Goal: Task Accomplishment & Management: Manage account settings

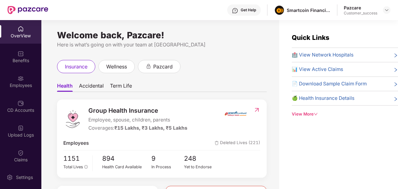
click at [24, 37] on div "OverView" at bounding box center [20, 36] width 41 height 6
click at [386, 13] on div at bounding box center [387, 10] width 8 height 8
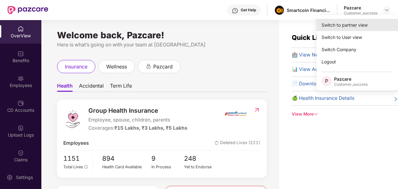
click at [376, 21] on div "Switch to partner view" at bounding box center [358, 25] width 82 height 12
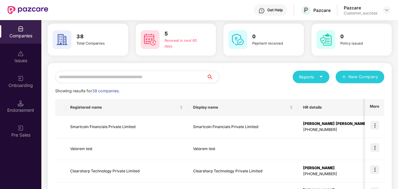
scroll to position [24, 0]
click at [376, 123] on img at bounding box center [375, 125] width 9 height 9
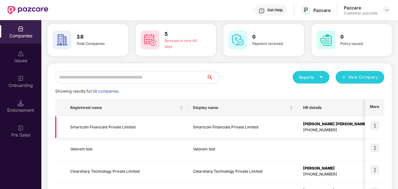
click at [376, 126] on img at bounding box center [375, 125] width 9 height 9
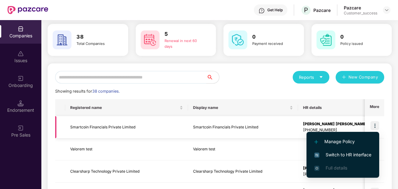
click at [377, 123] on img at bounding box center [375, 125] width 9 height 9
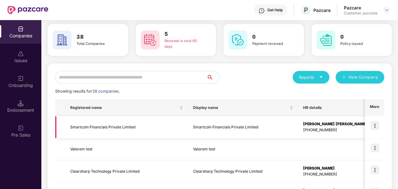
click at [377, 123] on img at bounding box center [375, 125] width 9 height 9
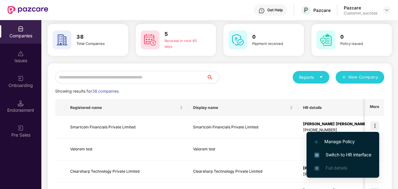
click at [354, 155] on span "Switch to HR interface" at bounding box center [343, 154] width 57 height 7
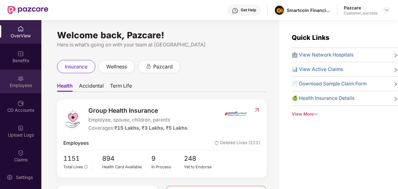
click at [16, 86] on div "Employees" at bounding box center [20, 85] width 41 height 6
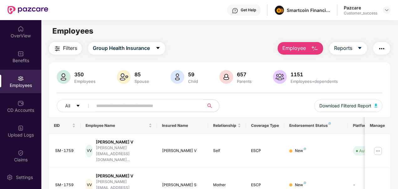
click at [379, 46] on img "button" at bounding box center [382, 49] width 8 height 8
click at [88, 100] on button "All" at bounding box center [76, 105] width 38 height 13
click at [15, 30] on div "OverView" at bounding box center [20, 32] width 41 height 24
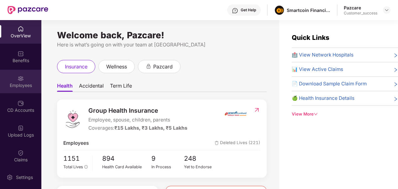
click at [17, 71] on div "Employees" at bounding box center [20, 82] width 41 height 24
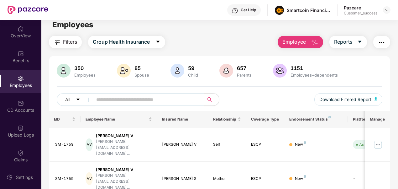
scroll to position [0, 0]
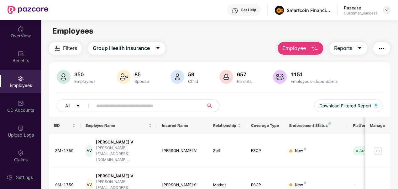
click at [388, 11] on img at bounding box center [387, 10] width 5 height 5
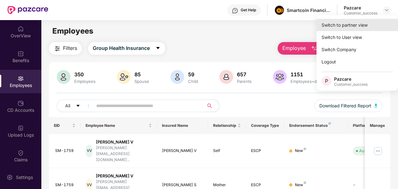
click at [363, 24] on div "Switch to partner view" at bounding box center [358, 25] width 82 height 12
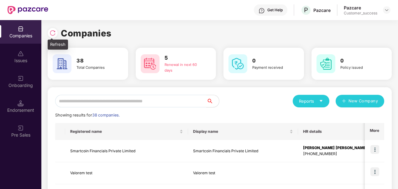
click at [55, 35] on img at bounding box center [53, 33] width 6 height 6
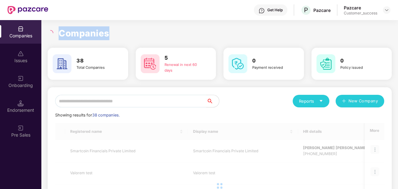
click at [55, 35] on div "Companies" at bounding box center [220, 33] width 344 height 14
click at [52, 35] on icon "loading" at bounding box center [50, 33] width 6 height 6
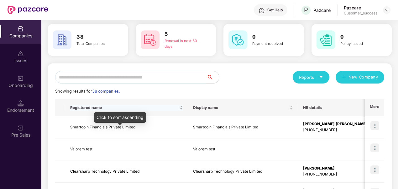
scroll to position [21, 0]
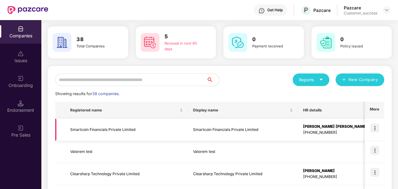
click at [376, 128] on img at bounding box center [375, 128] width 9 height 9
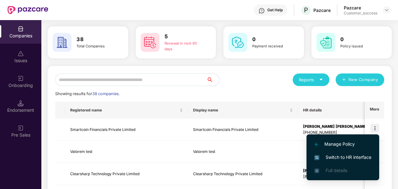
click at [354, 154] on span "Switch to HR interface" at bounding box center [343, 157] width 57 height 7
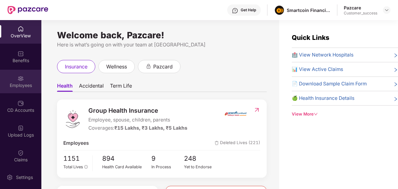
click at [9, 80] on div "Employees" at bounding box center [20, 82] width 41 height 24
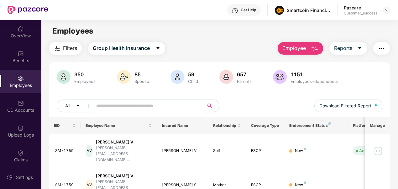
scroll to position [0, 0]
click at [383, 47] on img "button" at bounding box center [382, 49] width 8 height 8
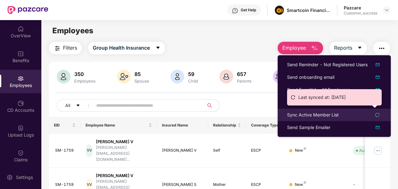
click at [318, 115] on div "Sync Active Member List" at bounding box center [313, 114] width 52 height 7
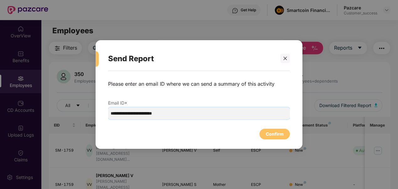
click at [141, 114] on input "**********" at bounding box center [199, 113] width 182 height 12
click at [143, 114] on input "**********" at bounding box center [199, 113] width 182 height 12
type input "**********"
click at [282, 137] on div "Confirm" at bounding box center [275, 134] width 18 height 7
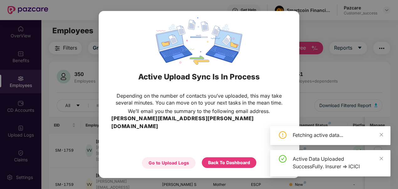
click at [187, 160] on div "Go to Upload Logs" at bounding box center [169, 162] width 40 height 7
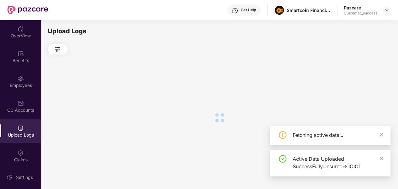
scroll to position [0, 0]
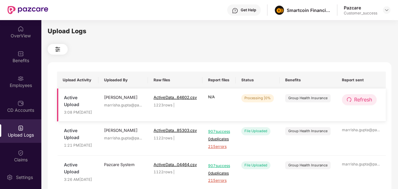
click at [351, 104] on button "Refresh" at bounding box center [359, 99] width 35 height 11
click at [349, 102] on icon "redo" at bounding box center [351, 99] width 4 height 4
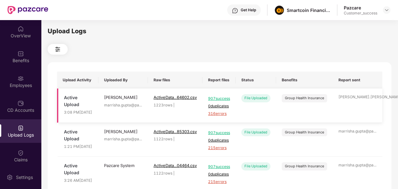
click at [228, 117] on span "316 errors" at bounding box center [219, 114] width 22 height 6
click at [182, 33] on div "Upload Logs" at bounding box center [220, 31] width 344 height 10
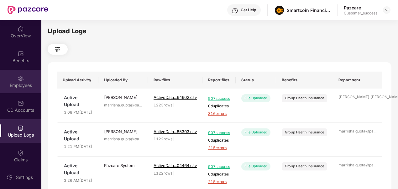
click at [13, 83] on div "Employees" at bounding box center [20, 85] width 41 height 6
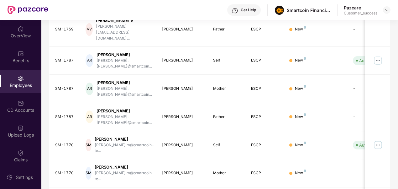
scroll to position [195, 0]
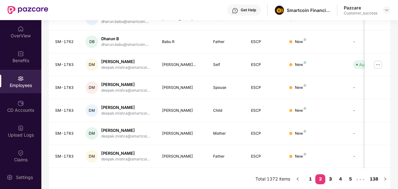
click at [333, 178] on link "3" at bounding box center [331, 178] width 10 height 9
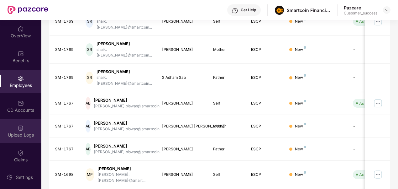
click at [24, 128] on div "Upload Logs" at bounding box center [20, 131] width 41 height 24
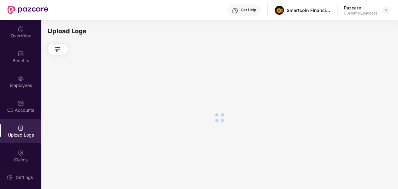
scroll to position [0, 0]
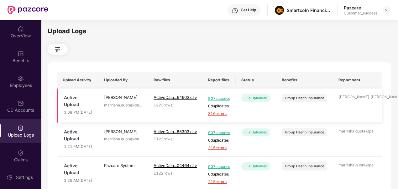
click at [215, 102] on span "907 success" at bounding box center [219, 99] width 22 height 6
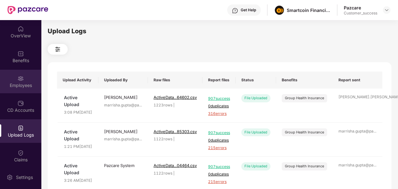
click at [21, 82] on div "Employees" at bounding box center [20, 82] width 41 height 24
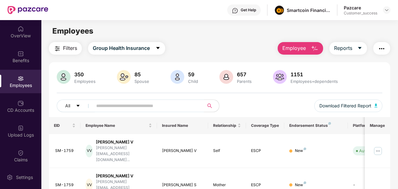
click at [111, 108] on input "text" at bounding box center [145, 105] width 99 height 9
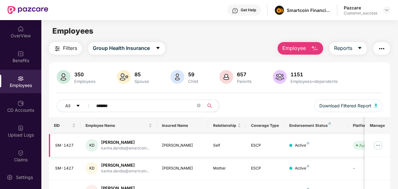
scroll to position [36, 0]
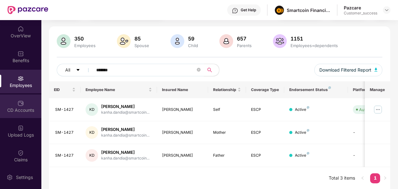
type input "*******"
click at [9, 104] on div "CD Accounts" at bounding box center [20, 106] width 41 height 24
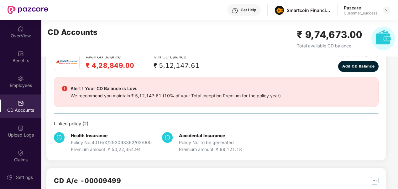
click at [9, 104] on div "CD Accounts" at bounding box center [20, 106] width 41 height 24
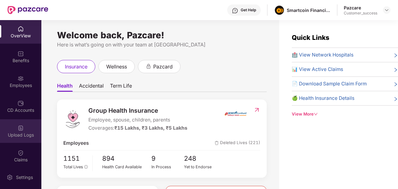
click at [27, 122] on div "Upload Logs" at bounding box center [20, 131] width 41 height 24
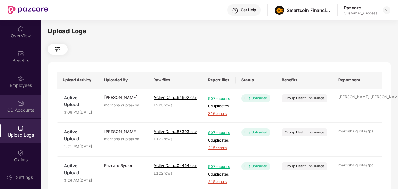
click at [18, 108] on div "CD Accounts" at bounding box center [20, 110] width 41 height 6
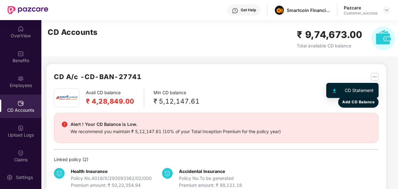
click at [374, 81] on button "button" at bounding box center [372, 77] width 13 height 10
click at [367, 88] on div "CD Statement" at bounding box center [359, 90] width 29 height 7
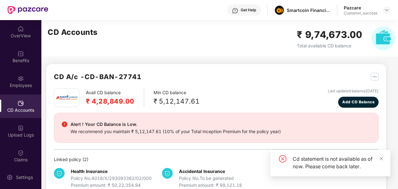
click at [279, 121] on div "Alert ! Your CD Balance is Low." at bounding box center [176, 124] width 211 height 8
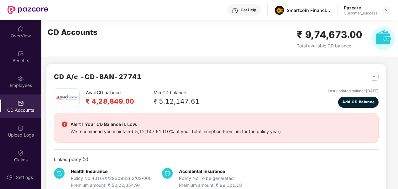
click at [312, 46] on span "Total available CD balance" at bounding box center [324, 45] width 55 height 5
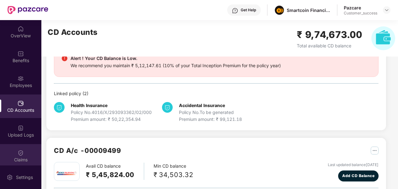
scroll to position [66, 0]
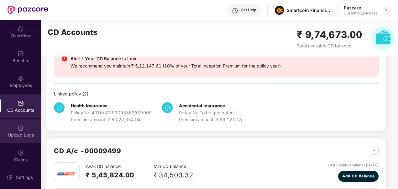
click at [18, 134] on div "Upload Logs" at bounding box center [20, 135] width 41 height 6
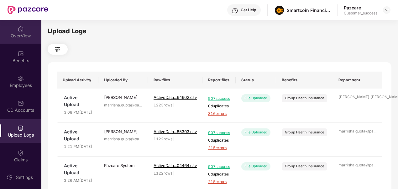
click at [18, 38] on div "OverView" at bounding box center [20, 36] width 41 height 6
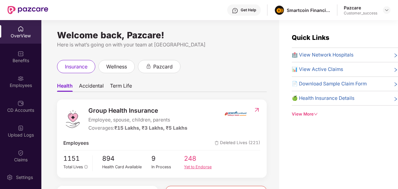
click at [188, 165] on div "Yet to Endorse" at bounding box center [200, 167] width 33 height 6
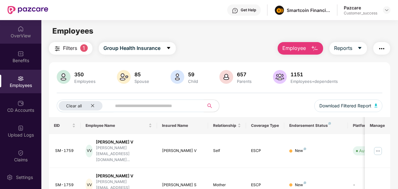
click at [26, 34] on div "OverView" at bounding box center [20, 36] width 41 height 6
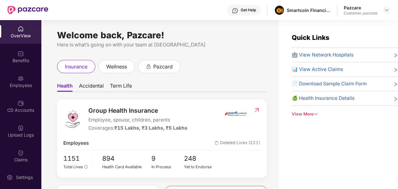
click at [224, 142] on span "Deleted Lives (221)" at bounding box center [237, 143] width 45 height 8
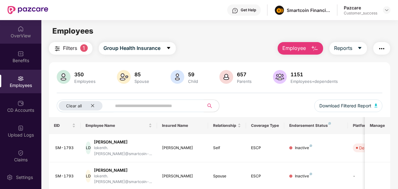
click at [24, 36] on div "OverView" at bounding box center [20, 36] width 41 height 6
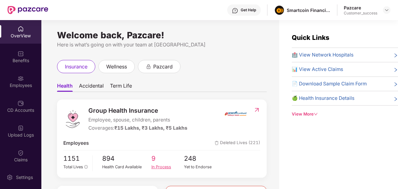
click at [161, 163] on span "9" at bounding box center [168, 158] width 33 height 10
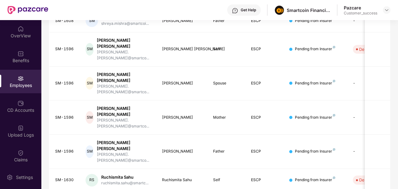
scroll to position [195, 0]
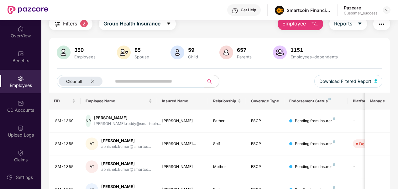
scroll to position [0, 0]
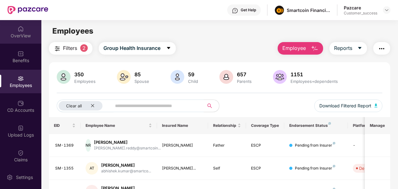
click at [22, 35] on div "OverView" at bounding box center [20, 36] width 41 height 6
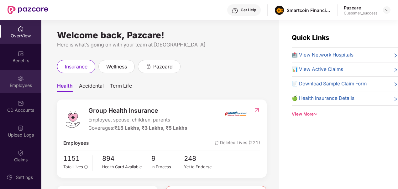
click at [19, 79] on img at bounding box center [21, 78] width 6 height 6
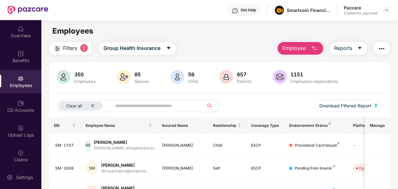
click at [154, 108] on input "text" at bounding box center [155, 105] width 81 height 9
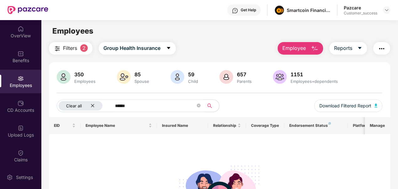
type input "******"
click at [97, 104] on div "Clear all" at bounding box center [81, 105] width 44 height 9
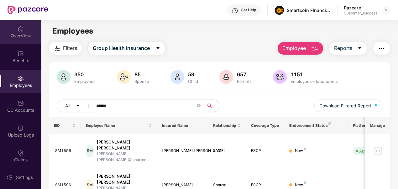
click at [24, 34] on div "OverView" at bounding box center [20, 36] width 41 height 6
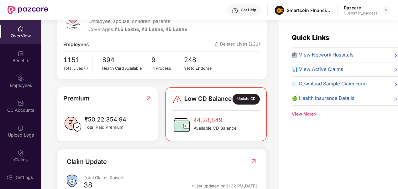
scroll to position [91, 0]
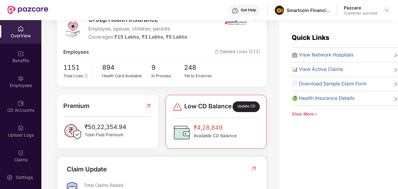
click at [196, 139] on span "Available CD Balance" at bounding box center [215, 135] width 43 height 7
click at [243, 112] on div "Update CD" at bounding box center [247, 106] width 28 height 11
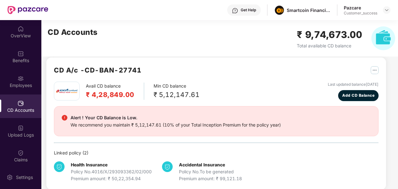
scroll to position [6, 0]
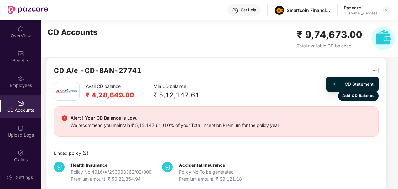
click at [377, 68] on img "button" at bounding box center [375, 71] width 8 height 8
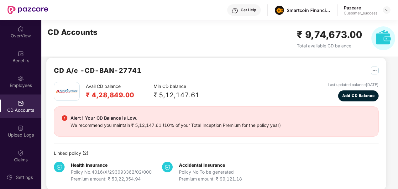
click at [283, 96] on div "Avail CD balance ₹ 4,28,849.00 Min CD balance ₹ 5,12,147.61 Last updated balanc…" at bounding box center [216, 91] width 325 height 19
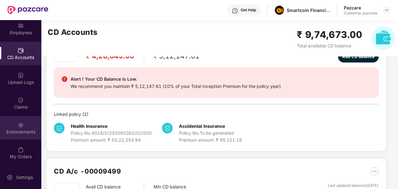
scroll to position [0, 0]
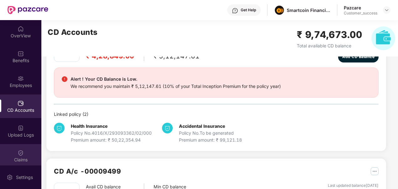
click at [17, 145] on div "Claims" at bounding box center [20, 156] width 41 height 24
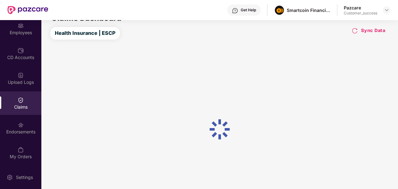
scroll to position [53, 0]
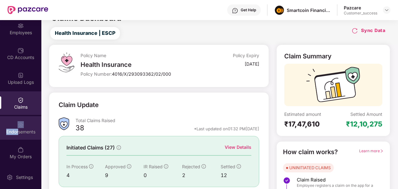
drag, startPoint x: 17, startPoint y: 139, endPoint x: 19, endPoint y: 121, distance: 17.6
click at [19, 121] on div "Endorsements" at bounding box center [20, 128] width 41 height 24
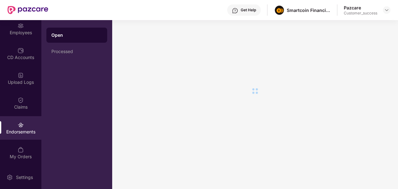
scroll to position [0, 0]
click at [19, 122] on img at bounding box center [21, 125] width 6 height 6
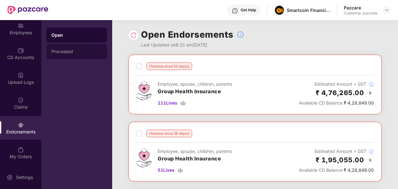
click at [64, 55] on div "Processed" at bounding box center [76, 51] width 61 height 15
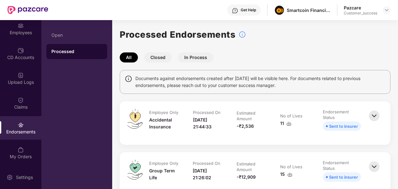
click at [189, 61] on button "In Process" at bounding box center [195, 57] width 35 height 10
click at [163, 60] on button "Closed" at bounding box center [158, 57] width 28 height 10
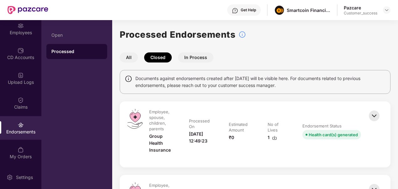
click at [163, 60] on button "Closed" at bounding box center [158, 57] width 28 height 10
click at [193, 58] on button "In Process" at bounding box center [195, 57] width 35 height 10
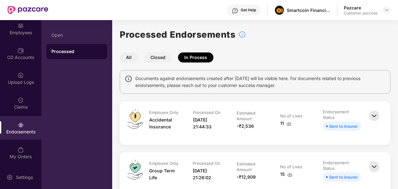
click at [134, 58] on button "All" at bounding box center [129, 57] width 18 height 10
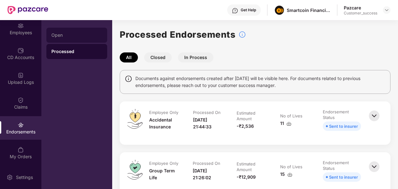
click at [62, 36] on div "Open" at bounding box center [76, 35] width 51 height 5
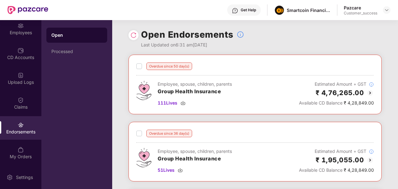
click at [371, 93] on img at bounding box center [371, 93] width 8 height 8
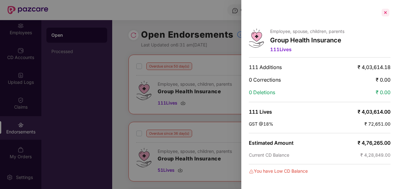
click at [385, 10] on div at bounding box center [386, 13] width 10 height 10
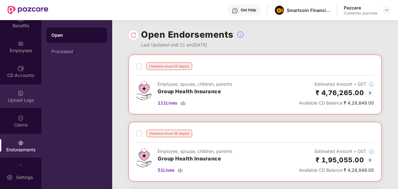
scroll to position [35, 0]
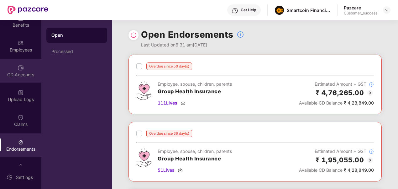
click at [21, 75] on div "CD Accounts" at bounding box center [20, 75] width 41 height 6
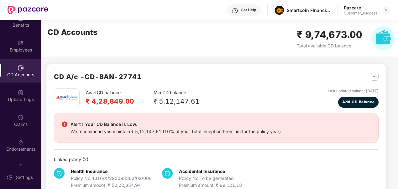
scroll to position [0, 0]
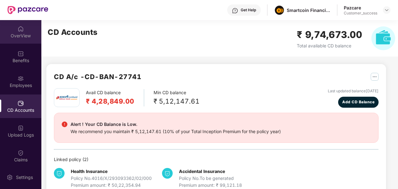
click at [25, 26] on div "OverView" at bounding box center [20, 32] width 41 height 24
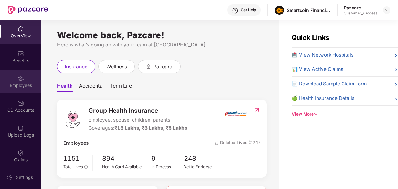
click at [21, 87] on div "Employees" at bounding box center [20, 85] width 41 height 6
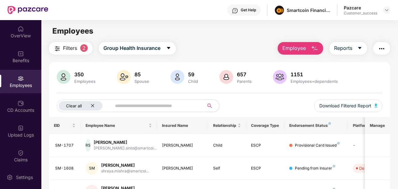
click at [93, 106] on icon "close" at bounding box center [93, 106] width 4 height 4
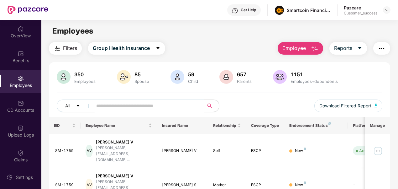
click at [114, 104] on input "text" at bounding box center [145, 105] width 99 height 9
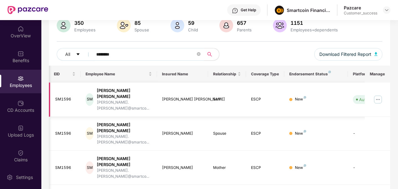
scroll to position [0, 65]
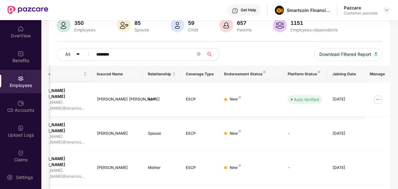
type input "********"
click at [381, 94] on img at bounding box center [378, 99] width 10 height 10
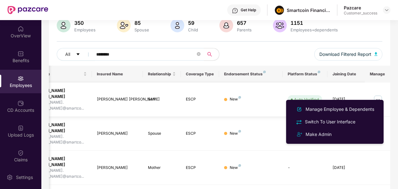
click at [387, 87] on td at bounding box center [377, 100] width 25 height 34
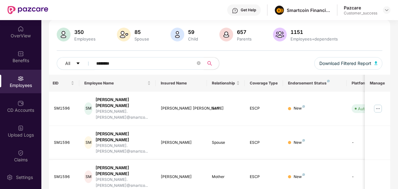
scroll to position [0, 0]
click at [240, 62] on div "All ******** Download Filtered Report" at bounding box center [220, 66] width 326 height 18
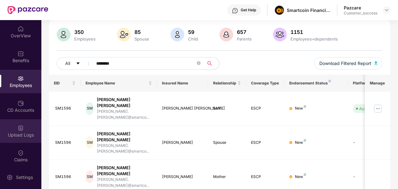
click at [20, 134] on div "Upload Logs" at bounding box center [20, 135] width 41 height 6
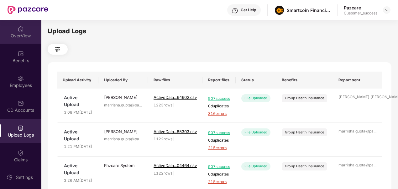
click at [20, 30] on img at bounding box center [21, 29] width 6 height 6
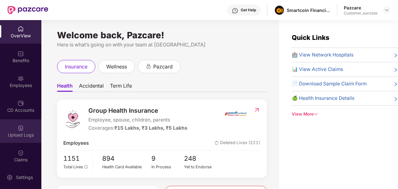
click at [23, 126] on img at bounding box center [21, 128] width 6 height 6
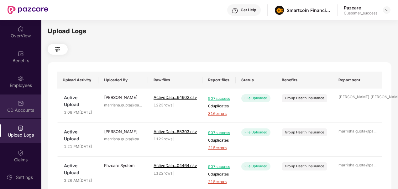
click at [24, 104] on div "CD Accounts" at bounding box center [20, 106] width 41 height 24
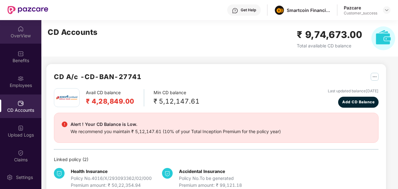
click at [20, 22] on div "OverView" at bounding box center [20, 32] width 41 height 24
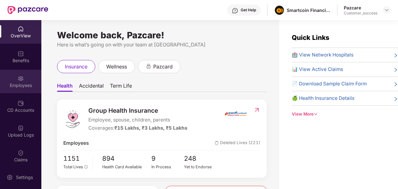
click at [24, 76] on div "Employees" at bounding box center [20, 82] width 41 height 24
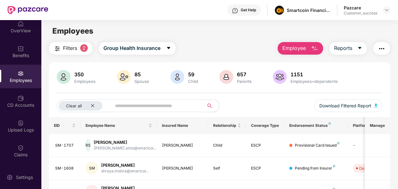
scroll to position [4, 0]
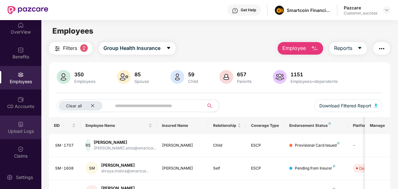
click at [21, 131] on div "Upload Logs" at bounding box center [20, 131] width 41 height 6
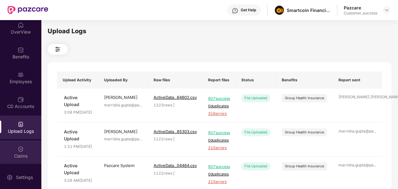
click at [22, 152] on div "Claims" at bounding box center [20, 152] width 41 height 24
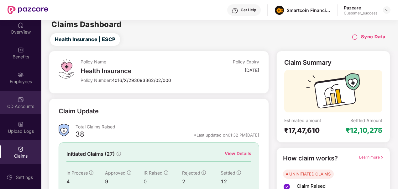
scroll to position [4, 0]
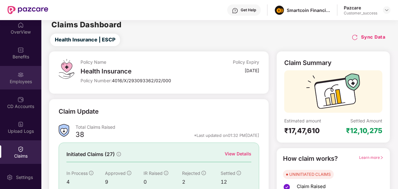
click at [19, 84] on div "Employees" at bounding box center [20, 81] width 41 height 6
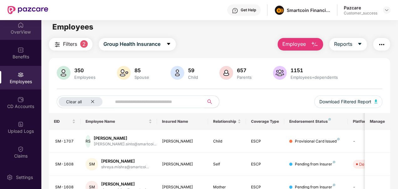
click at [24, 29] on div "OverView" at bounding box center [20, 32] width 41 height 6
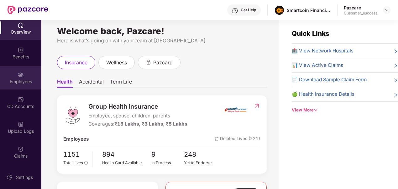
click at [26, 82] on div "Employees" at bounding box center [20, 81] width 41 height 6
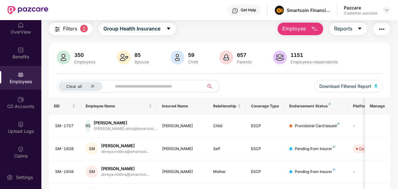
scroll to position [19, 0]
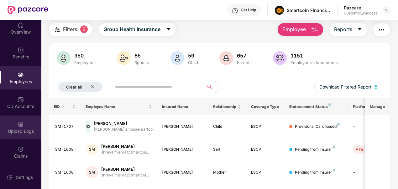
click at [15, 125] on div "Upload Logs" at bounding box center [20, 127] width 41 height 24
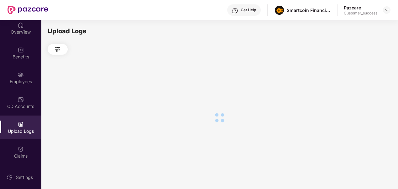
scroll to position [0, 0]
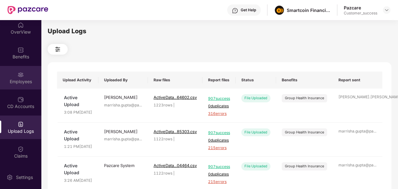
click at [1, 73] on div "Employees" at bounding box center [20, 78] width 41 height 24
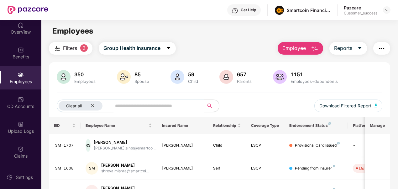
click at [380, 47] on img "button" at bounding box center [382, 49] width 8 height 8
click at [239, 53] on div "Filters 2 Group Health Insurance Employee Reports" at bounding box center [220, 48] width 342 height 13
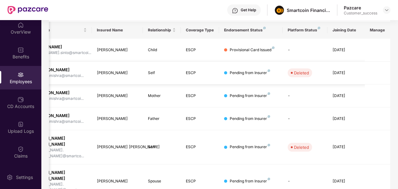
scroll to position [195, 0]
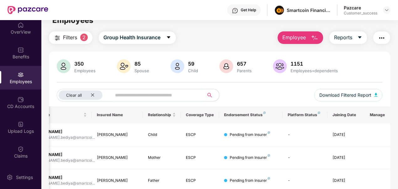
scroll to position [8, 0]
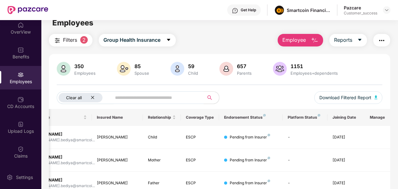
click at [97, 95] on div "Clear all" at bounding box center [81, 97] width 44 height 9
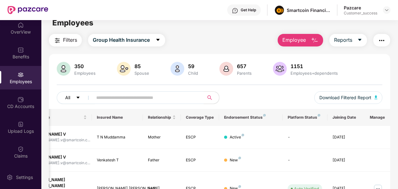
click at [72, 96] on button "All" at bounding box center [76, 97] width 38 height 13
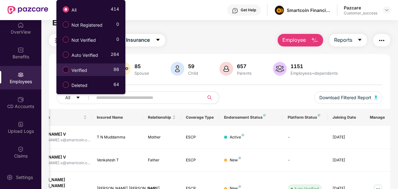
click at [87, 72] on span "Verified" at bounding box center [79, 70] width 21 height 7
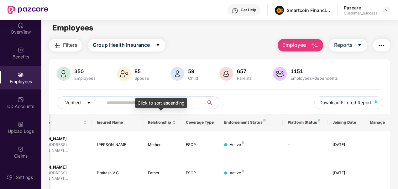
scroll to position [3, 0]
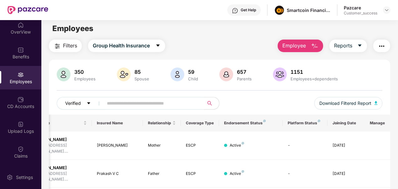
click at [96, 105] on button "Verified" at bounding box center [81, 103] width 49 height 13
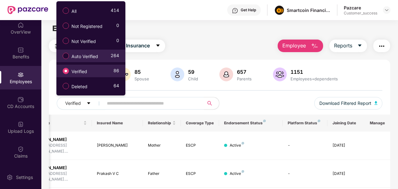
click at [97, 58] on span "Auto Verified" at bounding box center [85, 56] width 32 height 7
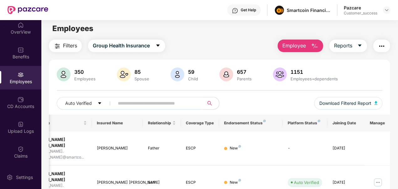
scroll to position [0, 0]
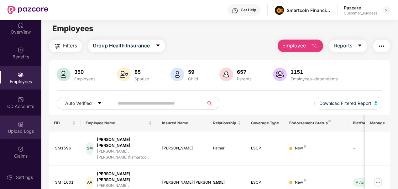
click at [18, 120] on div at bounding box center [21, 123] width 6 height 6
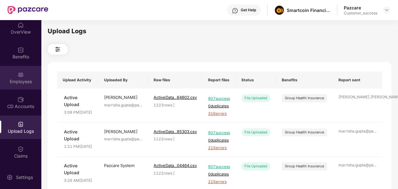
click at [15, 82] on div "Employees" at bounding box center [20, 81] width 41 height 6
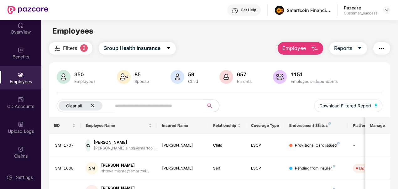
click at [90, 104] on div "Clear all" at bounding box center [81, 105] width 44 height 9
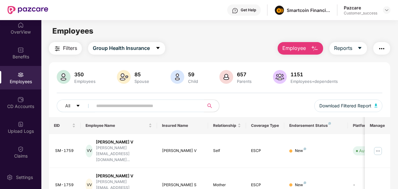
click at [122, 102] on input "text" at bounding box center [145, 105] width 99 height 9
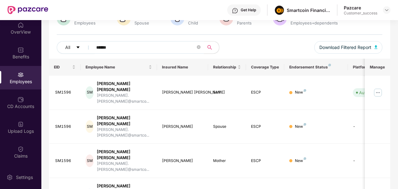
type input "******"
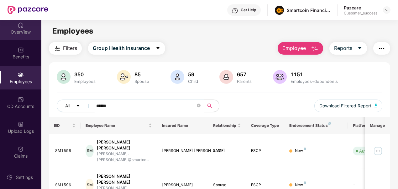
click at [23, 32] on div "OverView" at bounding box center [20, 32] width 41 height 6
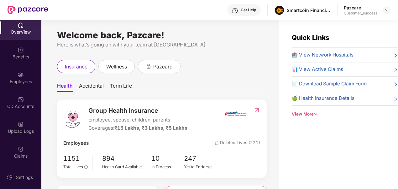
click at [116, 41] on div "Here is what’s going on with your team at Pazcare" at bounding box center [162, 45] width 210 height 8
